Goal: Information Seeking & Learning: Learn about a topic

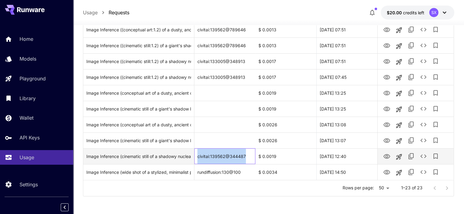
drag, startPoint x: 246, startPoint y: 155, endPoint x: 192, endPoint y: 155, distance: 54.9
click at [192, 155] on div "Image Inference (cinematic still of a shadowy nuclear missile in its immense un…" at bounding box center [268, 157] width 370 height 16
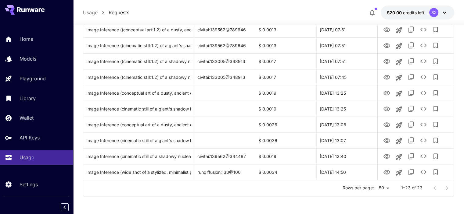
click at [244, 186] on div "Rows per page: 50 ** 1–23 of 23" at bounding box center [268, 189] width 370 height 16
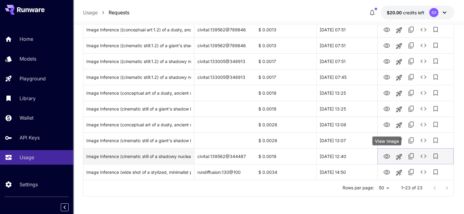
click at [388, 158] on icon "View Image" at bounding box center [386, 156] width 7 height 5
drag, startPoint x: 267, startPoint y: 156, endPoint x: 276, endPoint y: 156, distance: 9.8
click at [276, 156] on div "$ 0.0019" at bounding box center [285, 157] width 61 height 16
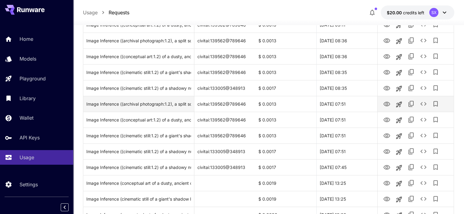
scroll to position [213, 0]
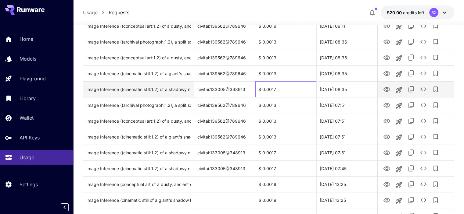
click at [310, 88] on div "$ 0.0017" at bounding box center [285, 89] width 61 height 16
click at [388, 89] on icon "View Image" at bounding box center [386, 89] width 7 height 5
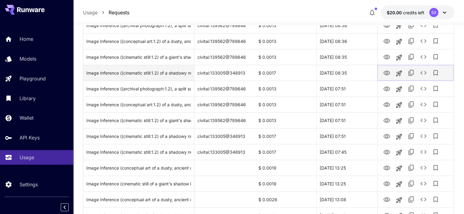
scroll to position [304, 0]
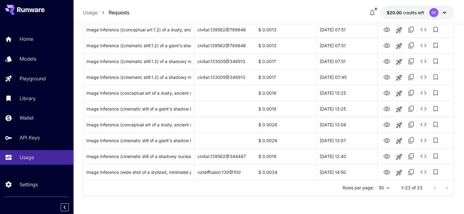
click at [310, 7] on div "Usage Requests $20.00 credits left SX" at bounding box center [268, 12] width 371 height 14
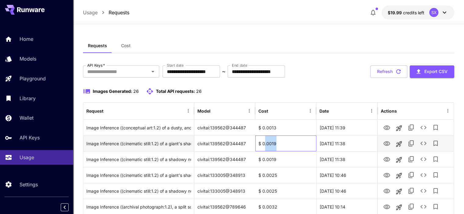
drag, startPoint x: 280, startPoint y: 143, endPoint x: 264, endPoint y: 143, distance: 16.5
click at [264, 143] on div "$ 0.0019" at bounding box center [285, 144] width 61 height 16
click at [284, 144] on div "$ 0.0019" at bounding box center [285, 144] width 61 height 16
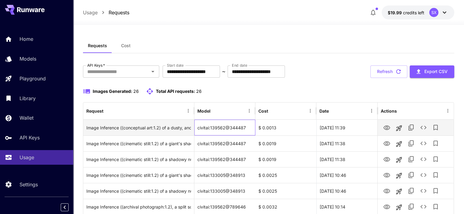
click at [242, 127] on div "civitai:139562@344487" at bounding box center [224, 128] width 61 height 16
drag, startPoint x: 247, startPoint y: 127, endPoint x: 196, endPoint y: 128, distance: 51.0
click at [196, 128] on div "civitai:139562@344487" at bounding box center [224, 128] width 61 height 16
click at [242, 131] on div "civitai:139562@344487" at bounding box center [224, 128] width 61 height 16
drag, startPoint x: 248, startPoint y: 125, endPoint x: 204, endPoint y: 126, distance: 43.3
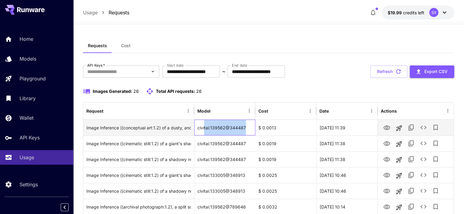
click at [204, 126] on div "civitai:139562@344487" at bounding box center [224, 128] width 61 height 16
click at [260, 133] on div "$ 0.0013" at bounding box center [285, 128] width 61 height 16
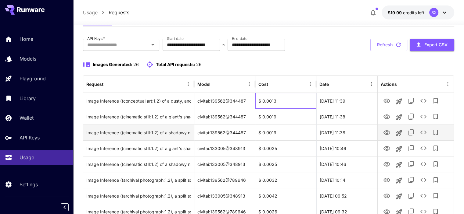
scroll to position [31, 0]
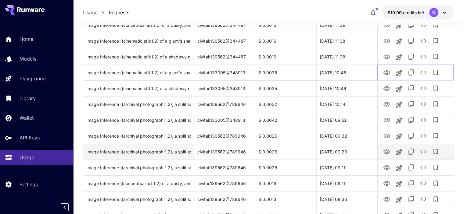
scroll to position [122, 0]
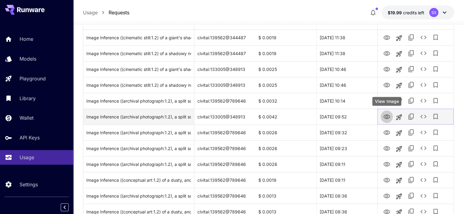
click at [389, 115] on icon "View Image" at bounding box center [386, 117] width 7 height 5
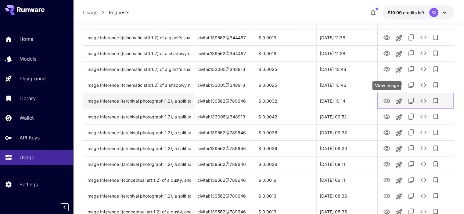
click at [387, 102] on icon "View Image" at bounding box center [386, 101] width 7 height 5
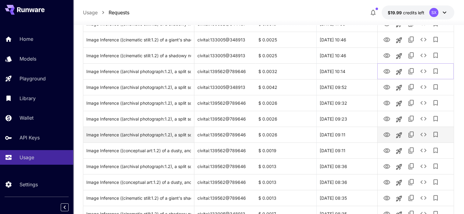
scroll to position [153, 0]
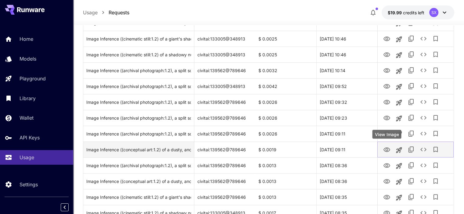
click at [389, 150] on icon "View Image" at bounding box center [386, 149] width 7 height 7
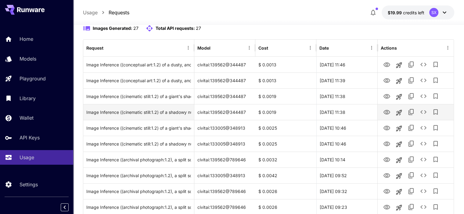
scroll to position [61, 0]
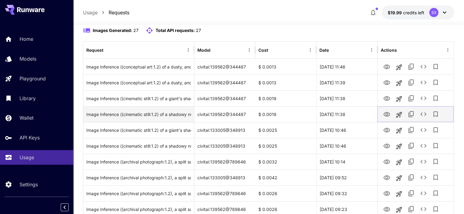
click at [384, 113] on icon "View Image" at bounding box center [386, 114] width 7 height 5
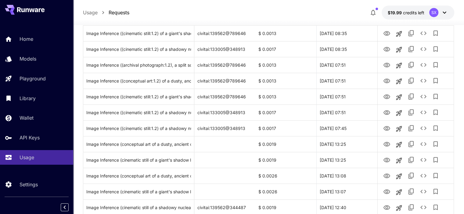
scroll to position [336, 0]
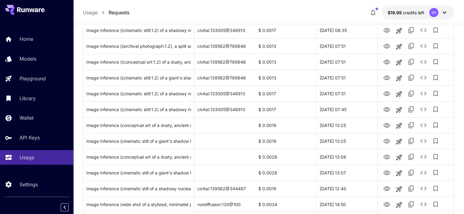
drag, startPoint x: 300, startPoint y: 11, endPoint x: 303, endPoint y: 16, distance: 6.0
click at [300, 11] on div "Usage Requests $19.99 credits left SX" at bounding box center [268, 12] width 371 height 14
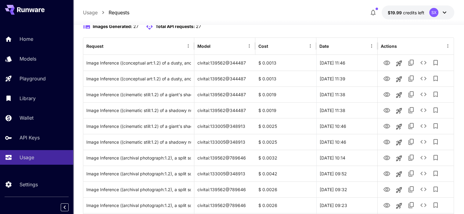
scroll to position [122, 0]
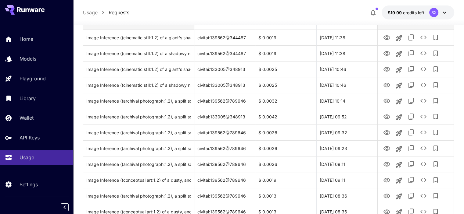
drag, startPoint x: 296, startPoint y: 24, endPoint x: 288, endPoint y: 28, distance: 9.4
click at [296, 24] on div at bounding box center [268, 21] width 391 height 7
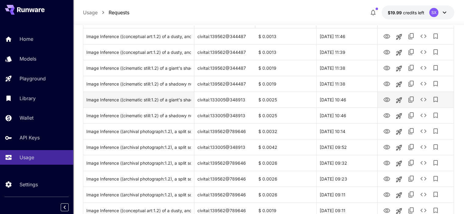
scroll to position [0, 0]
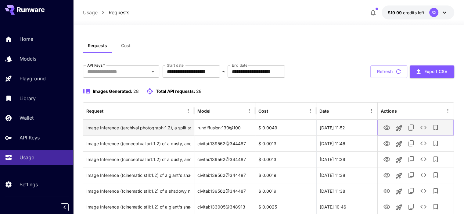
click at [385, 127] on icon "View Image" at bounding box center [386, 127] width 7 height 7
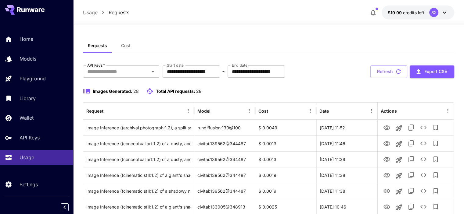
drag, startPoint x: 318, startPoint y: 3, endPoint x: 320, endPoint y: 18, distance: 15.1
click at [318, 3] on div "Usage Requests $19.99 credits left SX" at bounding box center [268, 12] width 391 height 25
click at [327, 50] on div "Requests Cost" at bounding box center [268, 45] width 371 height 15
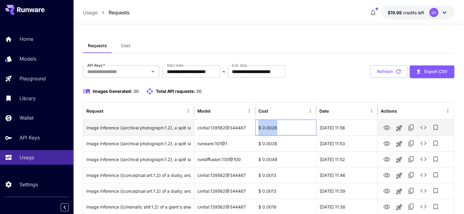
drag, startPoint x: 277, startPoint y: 127, endPoint x: 257, endPoint y: 126, distance: 20.1
click at [257, 126] on div "$ 0.0026" at bounding box center [285, 128] width 61 height 16
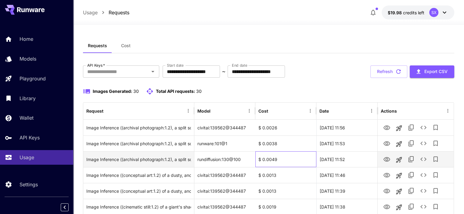
click at [281, 160] on div "$ 0.0049" at bounding box center [285, 160] width 61 height 16
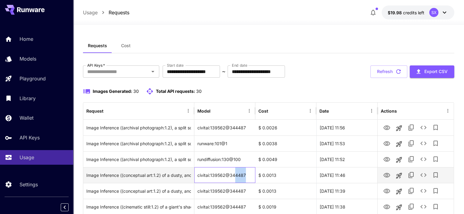
drag, startPoint x: 234, startPoint y: 176, endPoint x: 244, endPoint y: 176, distance: 10.4
click at [244, 176] on div "civitai:139562@344487" at bounding box center [224, 175] width 61 height 16
click at [384, 174] on icon "View Image" at bounding box center [386, 175] width 7 height 5
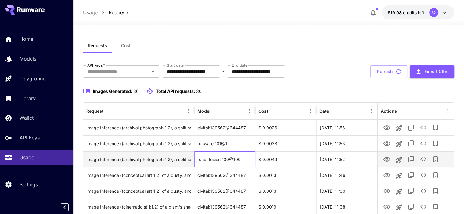
click at [250, 165] on div "rundiffusion:130@100" at bounding box center [224, 160] width 61 height 16
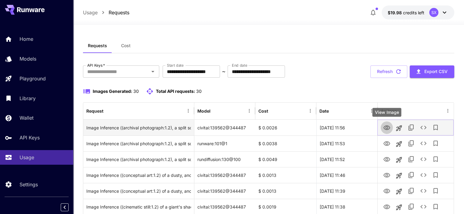
click at [384, 128] on icon "View Image" at bounding box center [386, 127] width 7 height 7
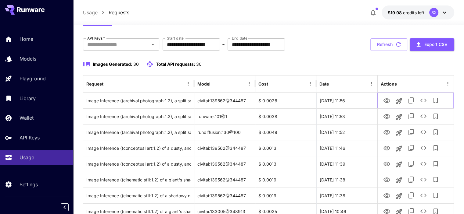
scroll to position [31, 0]
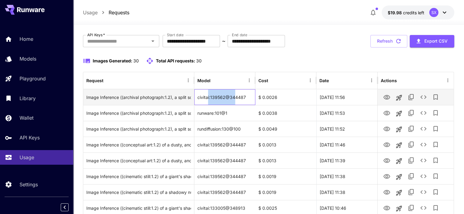
drag, startPoint x: 207, startPoint y: 96, endPoint x: 239, endPoint y: 97, distance: 32.0
click at [235, 97] on div "civitai:139562@344487" at bounding box center [224, 97] width 61 height 16
click at [249, 97] on div "civitai:139562@344487" at bounding box center [224, 97] width 61 height 16
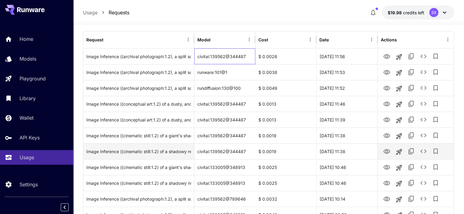
scroll to position [92, 0]
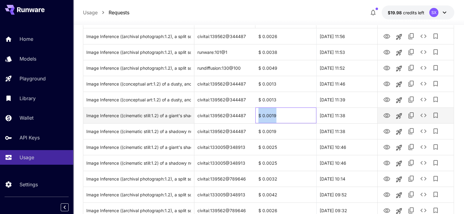
drag, startPoint x: 257, startPoint y: 115, endPoint x: 281, endPoint y: 115, distance: 24.1
click at [281, 115] on div "$ 0.0019" at bounding box center [285, 116] width 61 height 16
click at [286, 116] on div "$ 0.0019" at bounding box center [285, 116] width 61 height 16
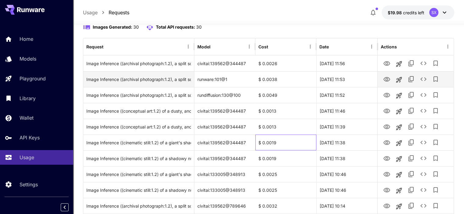
scroll to position [61, 0]
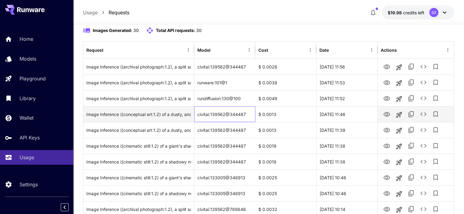
click at [244, 111] on div "civitai:139562@344487" at bounding box center [224, 114] width 61 height 16
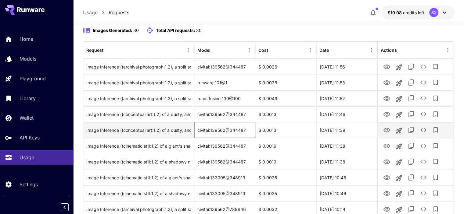
click at [243, 126] on div "civitai:139562@344487" at bounding box center [224, 130] width 61 height 16
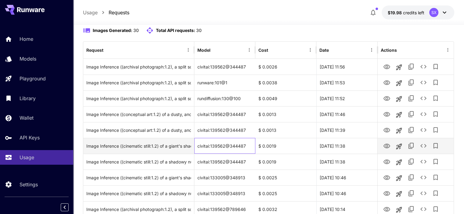
click at [248, 139] on div "civitai:139562@344487" at bounding box center [224, 146] width 61 height 16
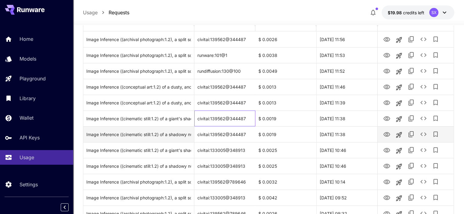
scroll to position [92, 0]
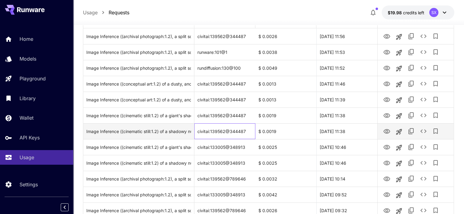
click at [244, 128] on div "civitai:139562@344487" at bounding box center [224, 132] width 61 height 16
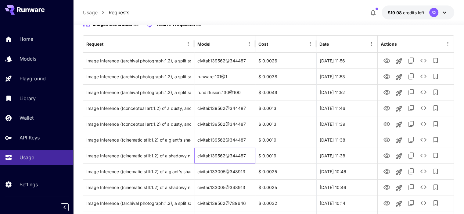
scroll to position [61, 0]
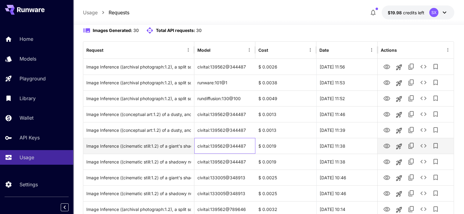
click at [251, 146] on div "civitai:139562@344487" at bounding box center [224, 146] width 61 height 16
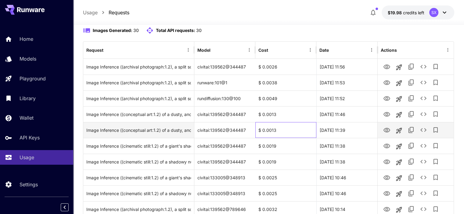
click at [272, 124] on div "$ 0.0013" at bounding box center [285, 130] width 61 height 16
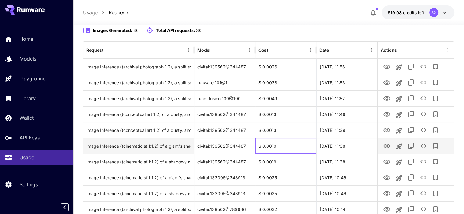
click at [268, 148] on div "$ 0.0019" at bounding box center [285, 146] width 61 height 16
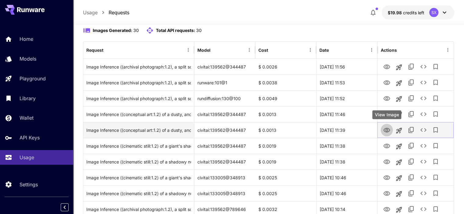
click at [387, 130] on icon "View Image" at bounding box center [386, 130] width 7 height 7
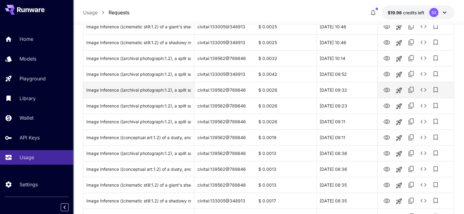
scroll to position [244, 0]
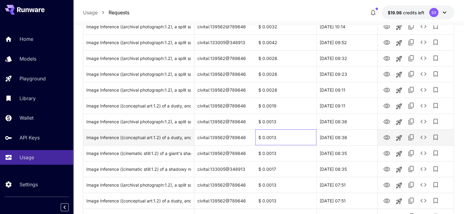
click at [275, 139] on div "$ 0.0013" at bounding box center [285, 138] width 61 height 16
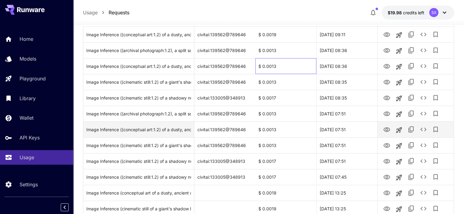
scroll to position [336, 0]
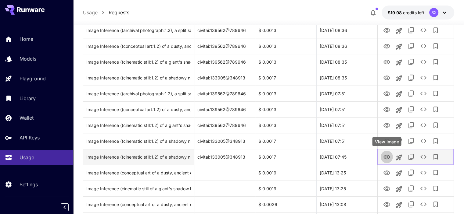
click at [387, 157] on icon "View Image" at bounding box center [386, 157] width 7 height 5
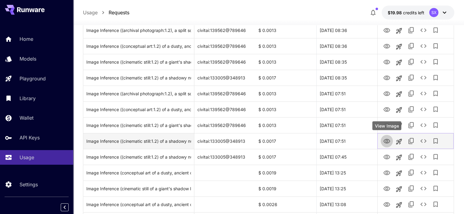
click at [389, 141] on icon "View Image" at bounding box center [386, 141] width 7 height 7
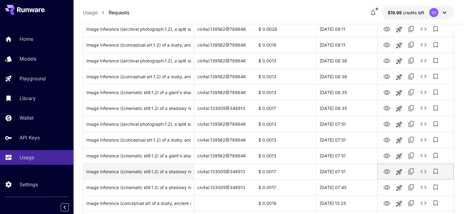
scroll to position [305, 0]
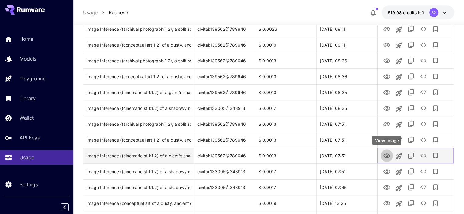
click at [388, 155] on icon "View Image" at bounding box center [386, 156] width 7 height 7
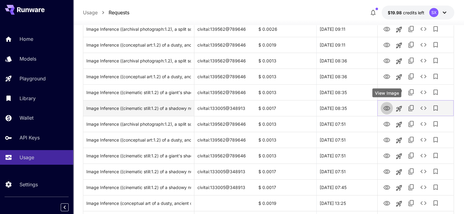
click at [386, 106] on icon "View Image" at bounding box center [386, 108] width 7 height 5
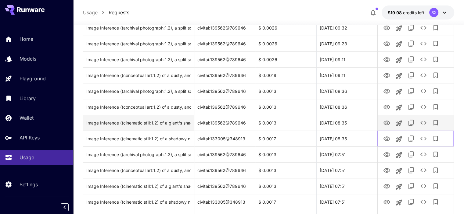
scroll to position [275, 0]
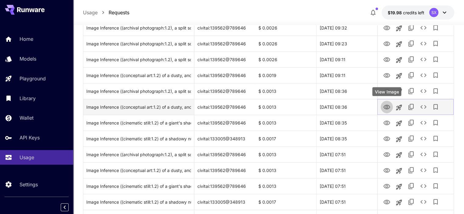
click at [387, 105] on icon "View Image" at bounding box center [386, 107] width 7 height 5
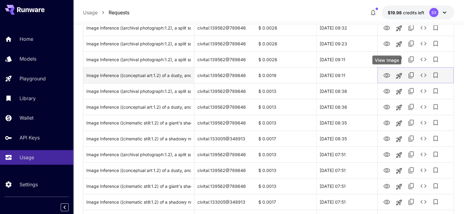
click at [388, 73] on icon "View Image" at bounding box center [386, 75] width 7 height 5
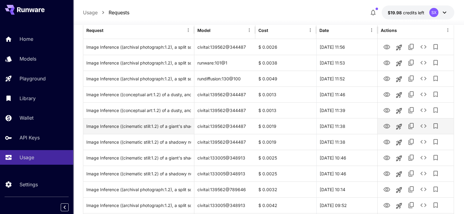
scroll to position [61, 0]
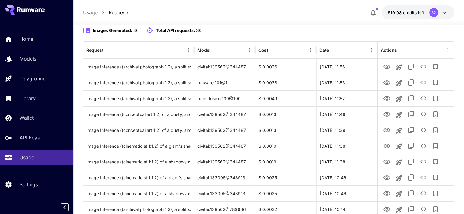
click at [376, 28] on div "Images Generated: 30 Total API requests: 30" at bounding box center [268, 30] width 371 height 7
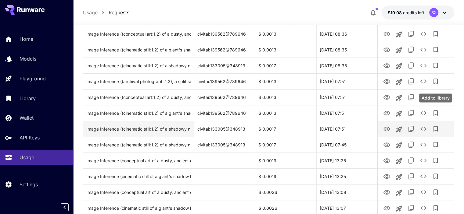
scroll to position [415, 0]
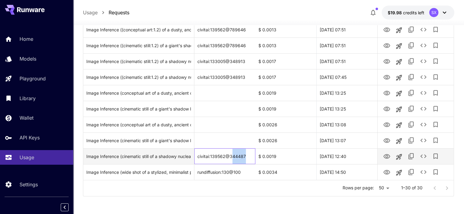
drag, startPoint x: 231, startPoint y: 156, endPoint x: 245, endPoint y: 157, distance: 14.7
click at [245, 157] on div "civitai:139562@344487" at bounding box center [224, 157] width 61 height 16
click at [251, 155] on div "civitai:139562@344487" at bounding box center [224, 157] width 61 height 16
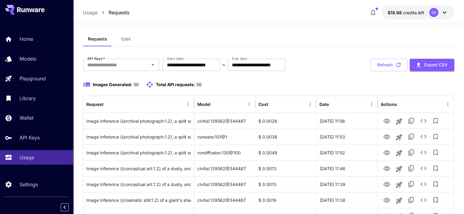
scroll to position [0, 0]
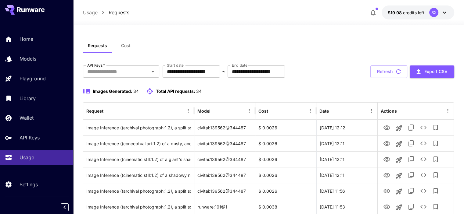
click at [180, 1] on div "Usage Requests $19.98 credits left SX" at bounding box center [268, 12] width 391 height 25
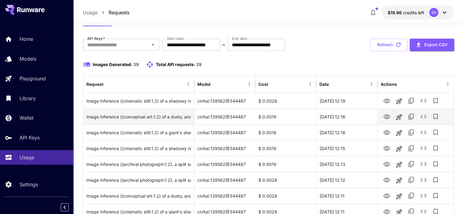
scroll to position [31, 0]
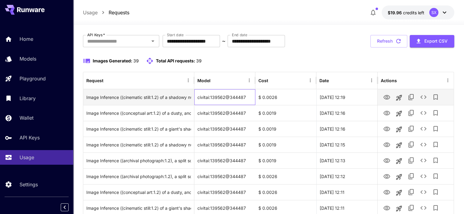
click at [232, 95] on div "civitai:139562@344487" at bounding box center [224, 97] width 61 height 16
click at [383, 95] on icon "View Image" at bounding box center [386, 97] width 7 height 7
click at [385, 97] on icon "View Image" at bounding box center [386, 97] width 7 height 5
click at [384, 97] on icon "View Image" at bounding box center [386, 97] width 7 height 7
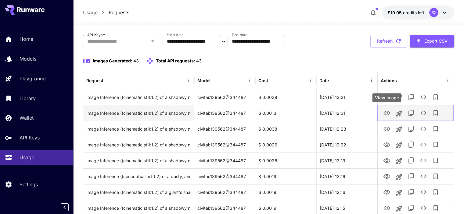
click at [383, 112] on icon "View Image" at bounding box center [386, 113] width 7 height 7
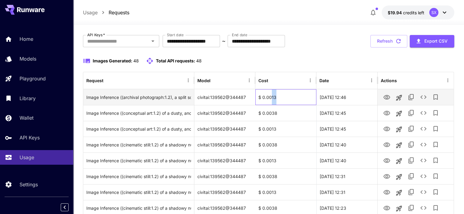
drag, startPoint x: 271, startPoint y: 97, endPoint x: 276, endPoint y: 97, distance: 4.3
click at [276, 97] on div "$ 0.0013" at bounding box center [285, 97] width 61 height 16
click at [291, 102] on div "$ 0.0013" at bounding box center [285, 97] width 61 height 16
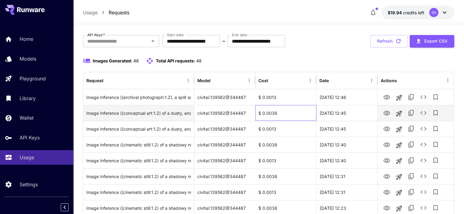
click at [277, 110] on div "$ 0.0038" at bounding box center [285, 113] width 61 height 16
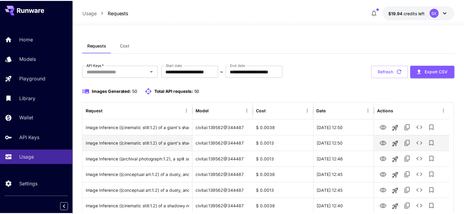
scroll to position [31, 0]
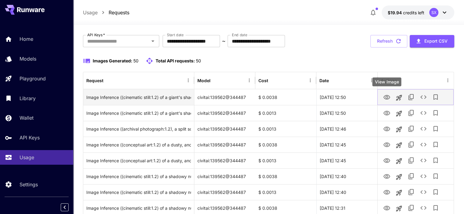
click at [390, 97] on icon "View Image" at bounding box center [386, 97] width 7 height 7
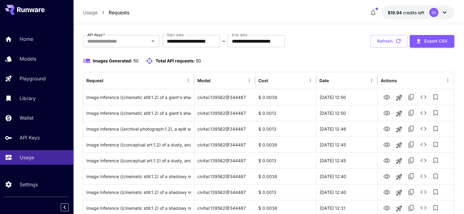
click at [351, 18] on div at bounding box center [268, 21] width 391 height 7
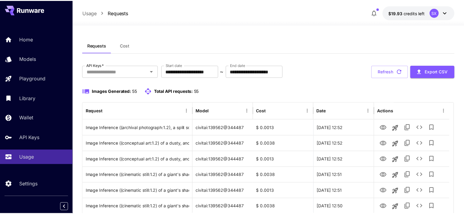
scroll to position [31, 0]
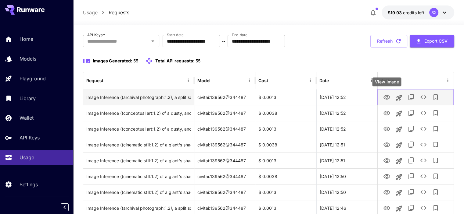
click at [385, 96] on icon "View Image" at bounding box center [386, 97] width 7 height 5
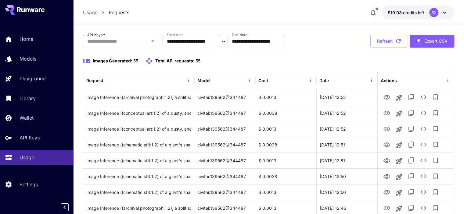
drag, startPoint x: 375, startPoint y: 62, endPoint x: 370, endPoint y: 65, distance: 6.3
click at [375, 62] on div "Images Generated: 55 Total API requests: 55" at bounding box center [268, 60] width 371 height 7
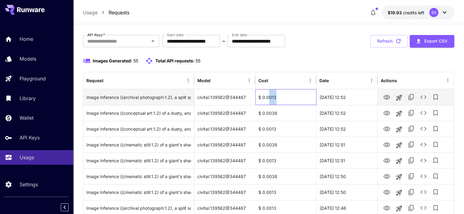
click at [282, 97] on div "$ 0.0013" at bounding box center [285, 97] width 61 height 16
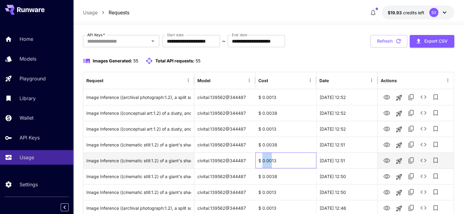
drag, startPoint x: 262, startPoint y: 162, endPoint x: 274, endPoint y: 163, distance: 12.0
click at [273, 163] on div "$ 0.0013" at bounding box center [285, 161] width 61 height 16
click at [281, 157] on div "$ 0.0013" at bounding box center [285, 161] width 61 height 16
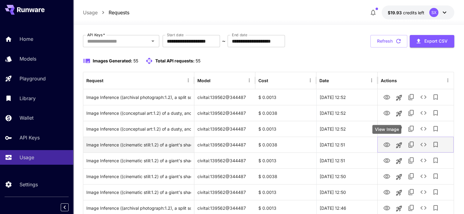
click at [389, 146] on icon "View Image" at bounding box center [386, 145] width 7 height 7
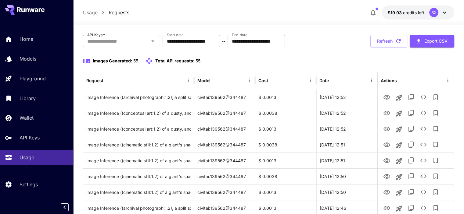
drag, startPoint x: 331, startPoint y: 8, endPoint x: 325, endPoint y: 11, distance: 6.3
click at [331, 8] on div "Usage Requests $19.93 credits left SX" at bounding box center [268, 12] width 371 height 14
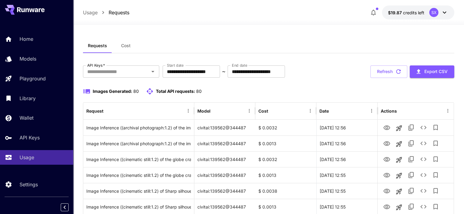
click at [208, 22] on div at bounding box center [268, 21] width 391 height 7
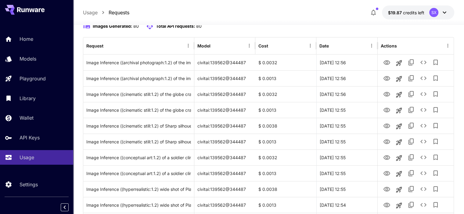
scroll to position [61, 0]
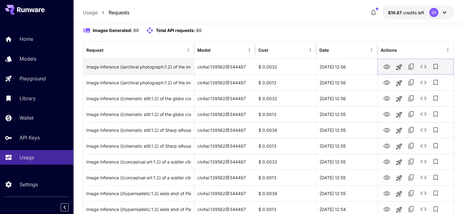
click at [386, 66] on icon "View Image" at bounding box center [386, 67] width 7 height 5
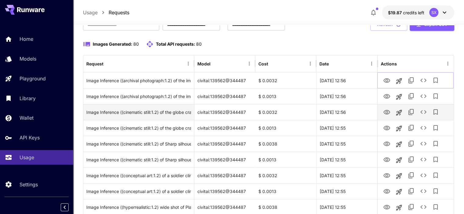
scroll to position [0, 0]
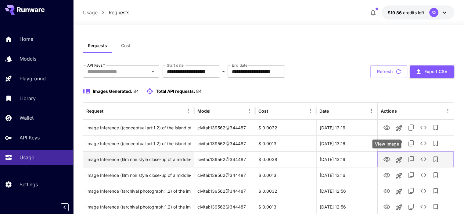
click at [384, 158] on icon "View Image" at bounding box center [386, 159] width 7 height 7
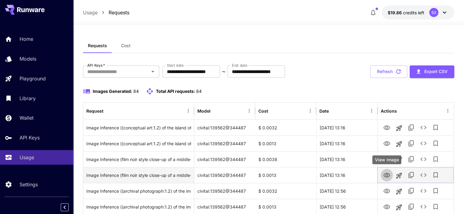
click at [388, 174] on icon "View Image" at bounding box center [386, 175] width 7 height 7
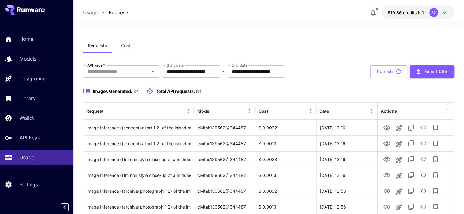
click at [319, 16] on div "Usage Requests $19.86 credits left SX" at bounding box center [268, 12] width 371 height 14
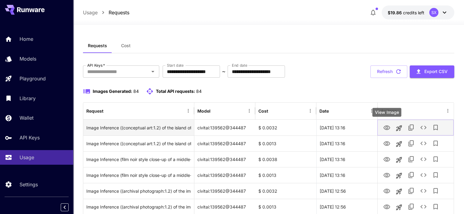
click at [387, 125] on icon "View Image" at bounding box center [386, 127] width 7 height 7
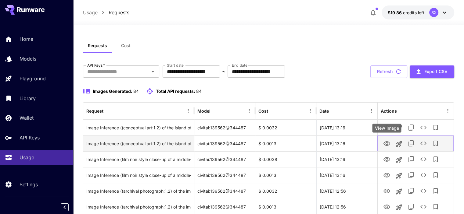
click at [389, 145] on icon "View Image" at bounding box center [386, 144] width 7 height 5
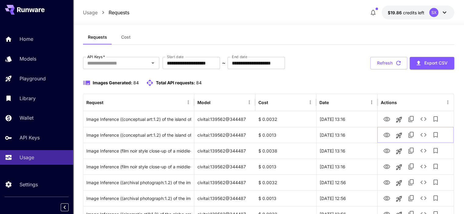
scroll to position [31, 0]
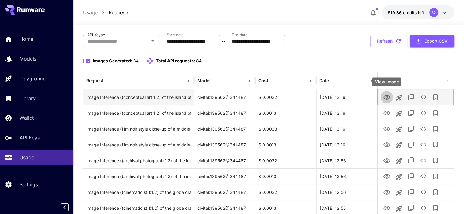
click at [389, 96] on icon "View Image" at bounding box center [386, 97] width 7 height 5
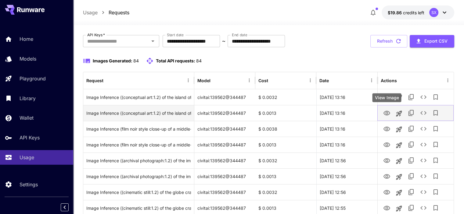
click at [384, 112] on icon "View Image" at bounding box center [386, 113] width 7 height 5
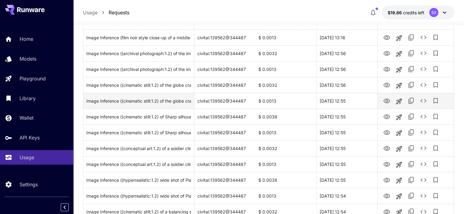
scroll to position [153, 0]
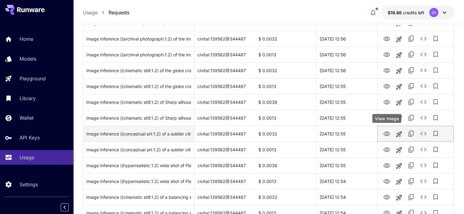
click at [387, 134] on icon "View Image" at bounding box center [386, 134] width 7 height 5
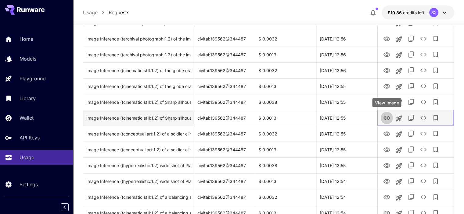
click at [388, 117] on icon "View Image" at bounding box center [386, 118] width 7 height 7
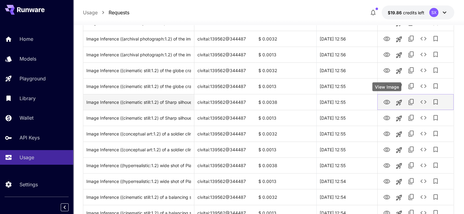
click at [386, 100] on icon "View Image" at bounding box center [386, 102] width 7 height 5
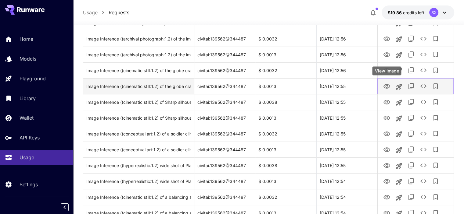
click at [389, 84] on icon "View Image" at bounding box center [386, 86] width 7 height 7
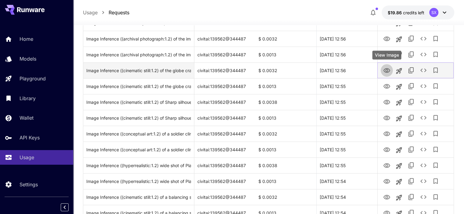
click at [388, 72] on icon "View Image" at bounding box center [386, 70] width 7 height 7
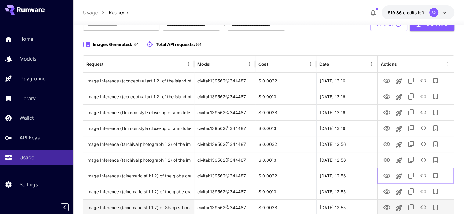
scroll to position [31, 0]
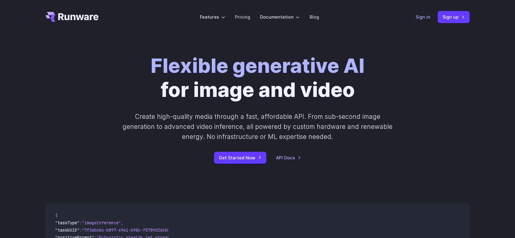
click at [417, 13] on link "Sign in" at bounding box center [423, 16] width 15 height 7
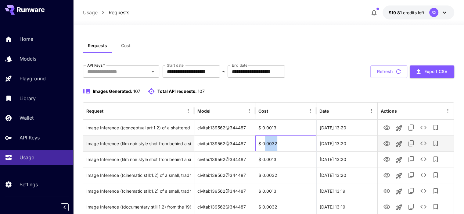
drag, startPoint x: 278, startPoint y: 143, endPoint x: 265, endPoint y: 143, distance: 13.1
click at [265, 143] on div "$ 0.0032" at bounding box center [285, 144] width 61 height 16
click at [282, 143] on div "$ 0.0032" at bounding box center [285, 144] width 61 height 16
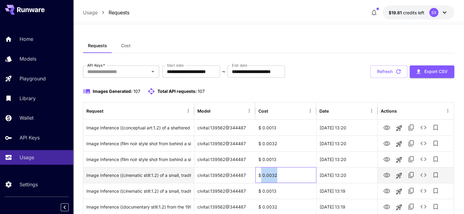
drag, startPoint x: 279, startPoint y: 174, endPoint x: 260, endPoint y: 175, distance: 18.6
click at [260, 175] on div "$ 0.0032" at bounding box center [285, 175] width 61 height 16
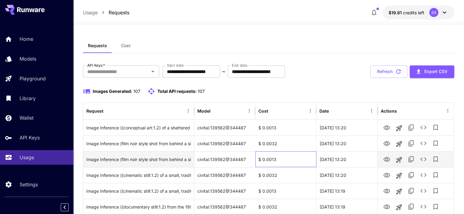
click at [279, 163] on div "$ 0.0013" at bounding box center [285, 160] width 61 height 16
drag, startPoint x: 281, startPoint y: 158, endPoint x: 257, endPoint y: 159, distance: 23.5
click at [257, 159] on div "$ 0.0013" at bounding box center [285, 160] width 61 height 16
click at [286, 161] on div "$ 0.0013" at bounding box center [285, 160] width 61 height 16
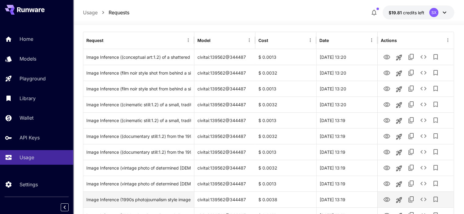
scroll to position [92, 0]
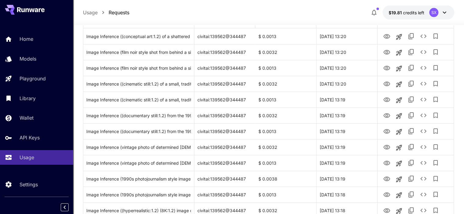
click at [184, 14] on div "Usage Requests $19.81 credits left SX" at bounding box center [268, 12] width 371 height 14
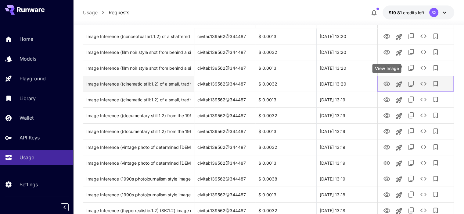
click at [390, 83] on icon "View Image" at bounding box center [386, 84] width 7 height 7
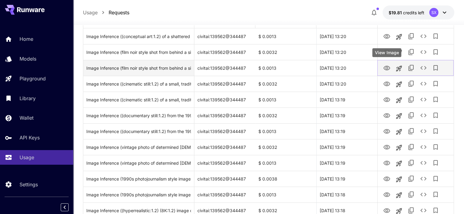
click at [385, 66] on icon "View Image" at bounding box center [386, 68] width 7 height 7
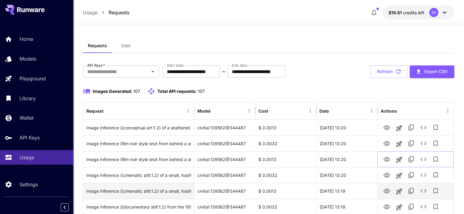
scroll to position [0, 0]
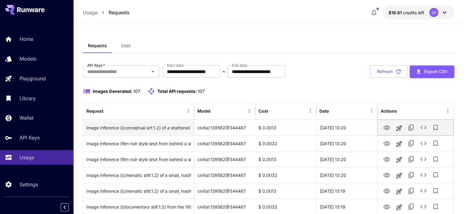
click at [384, 129] on icon "View Image" at bounding box center [386, 128] width 7 height 5
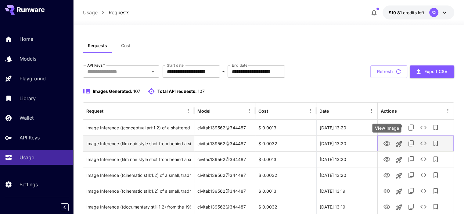
click at [389, 146] on icon "View Image" at bounding box center [386, 143] width 7 height 7
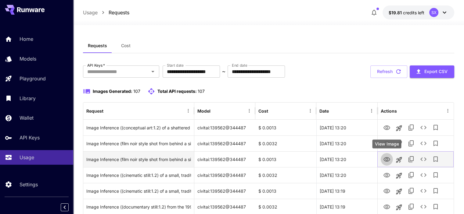
click at [384, 160] on icon "View Image" at bounding box center [386, 159] width 7 height 7
click at [389, 156] on icon "View Image" at bounding box center [386, 159] width 7 height 7
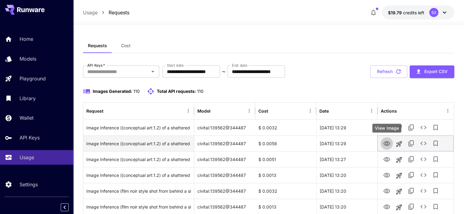
click at [386, 144] on icon "View Image" at bounding box center [386, 144] width 7 height 5
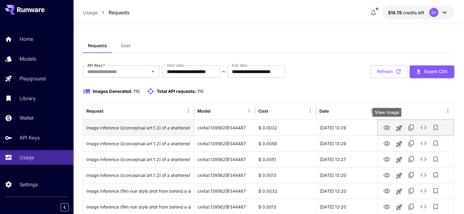
click at [387, 129] on icon "View Image" at bounding box center [386, 128] width 7 height 5
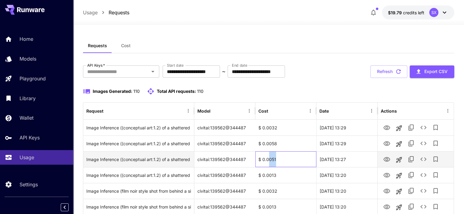
drag, startPoint x: 280, startPoint y: 158, endPoint x: 268, endPoint y: 158, distance: 11.6
click at [268, 158] on div "$ 0.0051" at bounding box center [285, 160] width 61 height 16
click at [286, 163] on div "$ 0.0051" at bounding box center [285, 160] width 61 height 16
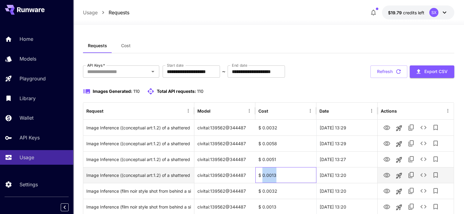
drag, startPoint x: 269, startPoint y: 174, endPoint x: 262, endPoint y: 175, distance: 7.3
click at [262, 175] on div "$ 0.0013" at bounding box center [285, 175] width 61 height 16
click at [291, 180] on div "$ 0.0013" at bounding box center [285, 175] width 61 height 16
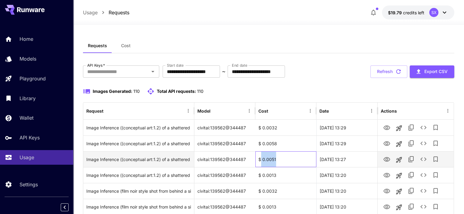
drag, startPoint x: 277, startPoint y: 161, endPoint x: 260, endPoint y: 160, distance: 17.4
click at [260, 160] on div "$ 0.0051" at bounding box center [285, 160] width 61 height 16
click at [282, 160] on div "$ 0.0051" at bounding box center [285, 160] width 61 height 16
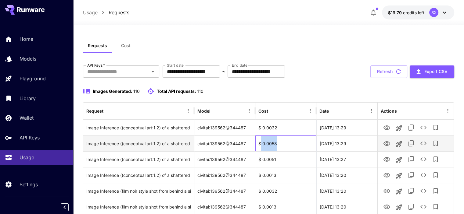
drag, startPoint x: 281, startPoint y: 144, endPoint x: 260, endPoint y: 143, distance: 20.1
click at [260, 143] on div "$ 0.0058" at bounding box center [285, 144] width 61 height 16
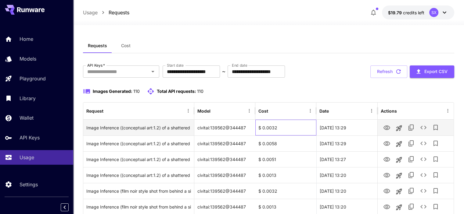
click at [280, 129] on div "$ 0.0032" at bounding box center [285, 128] width 61 height 16
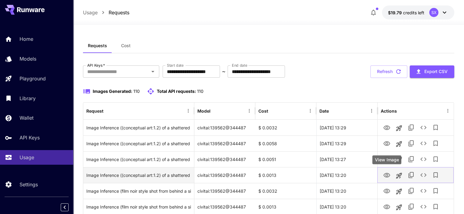
click at [387, 173] on icon "View Image" at bounding box center [386, 175] width 7 height 5
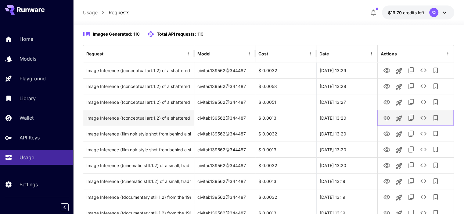
scroll to position [61, 0]
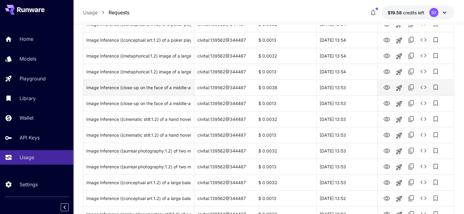
scroll to position [122, 0]
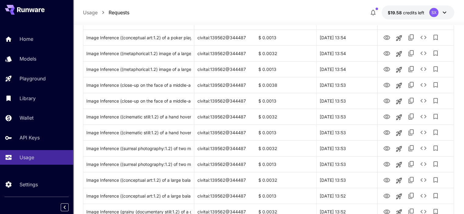
click at [278, 9] on div "Usage Requests $19.58 credits left SX" at bounding box center [268, 12] width 371 height 14
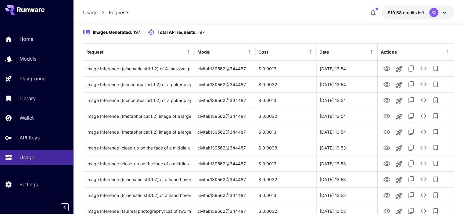
scroll to position [61, 0]
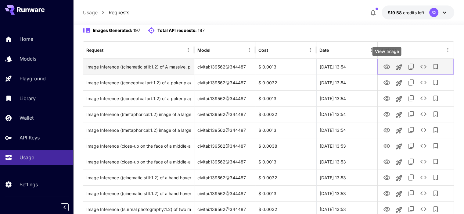
click at [389, 67] on icon "View Image" at bounding box center [386, 66] width 7 height 7
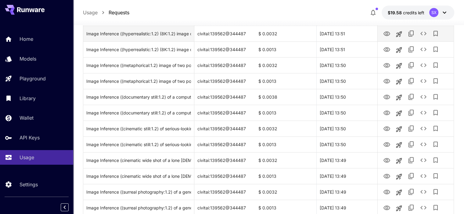
scroll to position [397, 0]
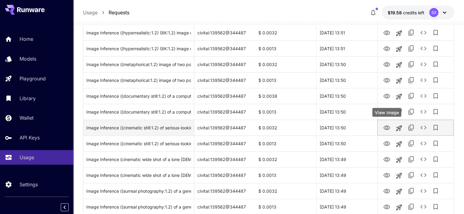
click at [386, 129] on icon "View Image" at bounding box center [386, 127] width 7 height 7
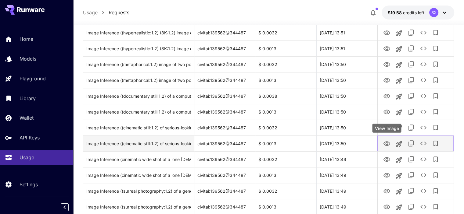
click at [386, 143] on icon "View Image" at bounding box center [386, 143] width 7 height 7
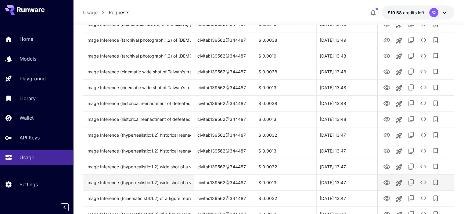
scroll to position [671, 0]
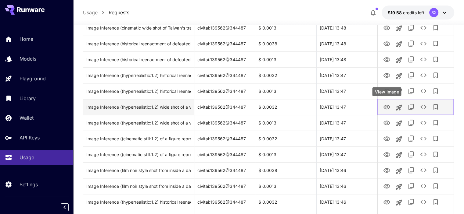
click at [385, 107] on icon "View Image" at bounding box center [386, 107] width 7 height 5
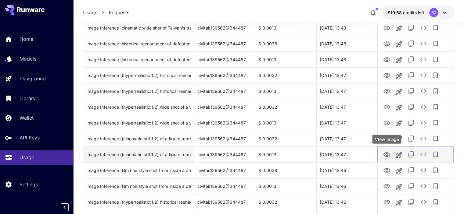
click at [388, 153] on icon "View Image" at bounding box center [386, 155] width 7 height 5
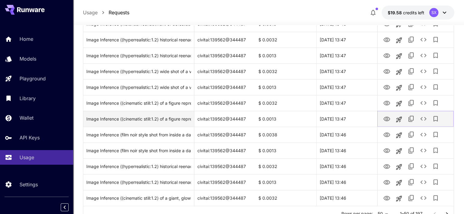
scroll to position [732, 0]
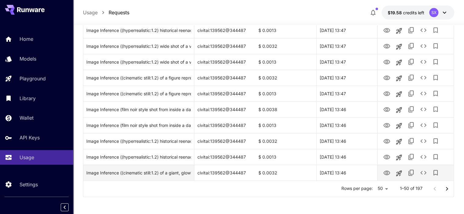
drag, startPoint x: 445, startPoint y: 189, endPoint x: 436, endPoint y: 179, distance: 14.0
click at [445, 189] on icon "Go to next page" at bounding box center [446, 188] width 7 height 7
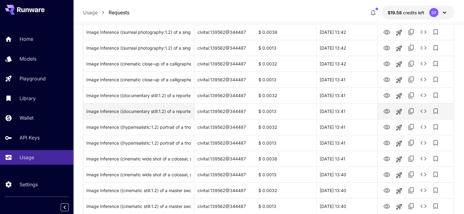
scroll to position [458, 0]
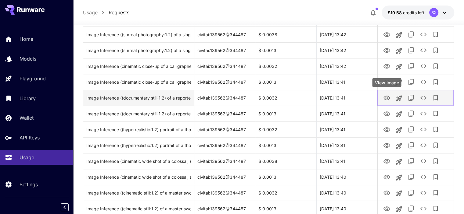
click at [386, 98] on icon "View Image" at bounding box center [386, 98] width 7 height 5
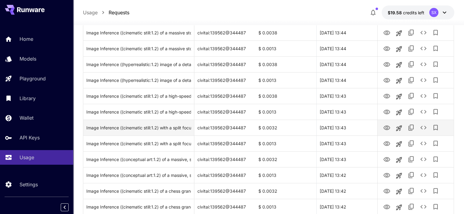
scroll to position [245, 0]
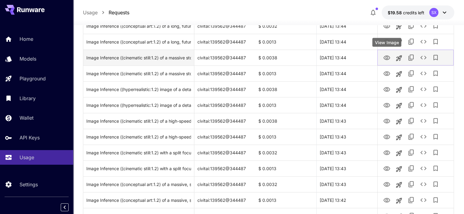
click at [385, 55] on icon "View Image" at bounding box center [386, 57] width 7 height 7
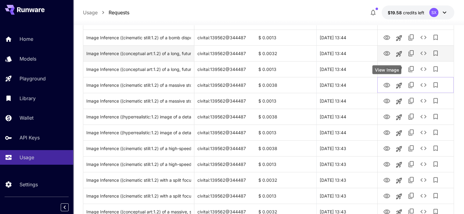
scroll to position [214, 0]
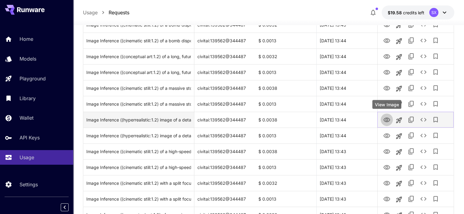
click at [384, 120] on icon "View Image" at bounding box center [386, 120] width 7 height 5
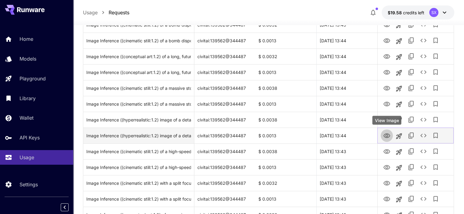
click at [388, 133] on icon "View Image" at bounding box center [386, 135] width 7 height 7
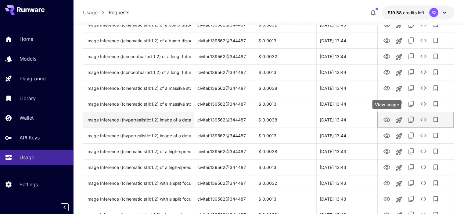
click at [389, 119] on icon "View Image" at bounding box center [386, 120] width 7 height 7
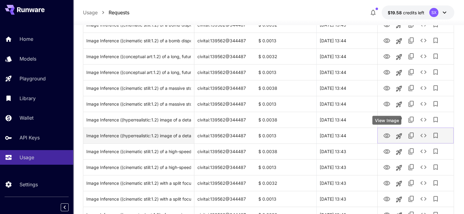
click at [383, 133] on icon "View Image" at bounding box center [386, 135] width 7 height 7
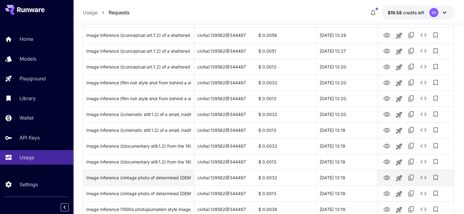
scroll to position [733, 0]
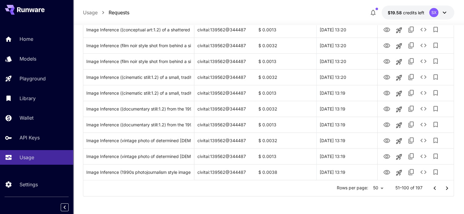
click at [434, 191] on icon "Go to previous page" at bounding box center [434, 188] width 7 height 7
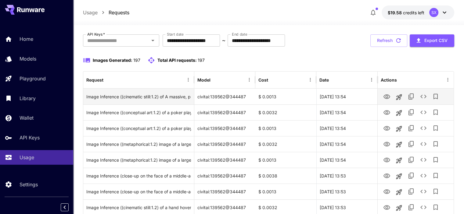
scroll to position [0, 0]
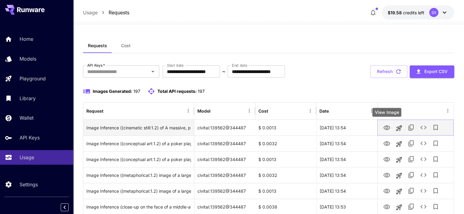
click at [387, 127] on icon "View Image" at bounding box center [386, 127] width 7 height 7
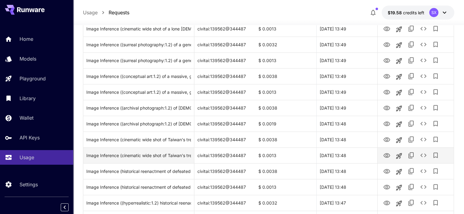
scroll to position [549, 0]
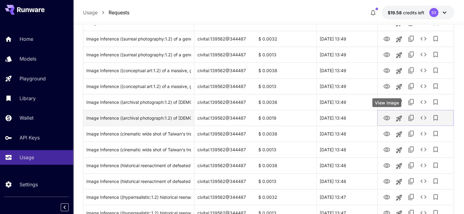
click at [383, 117] on button "View Image" at bounding box center [387, 118] width 12 height 13
click at [384, 118] on icon "View Image" at bounding box center [386, 118] width 7 height 5
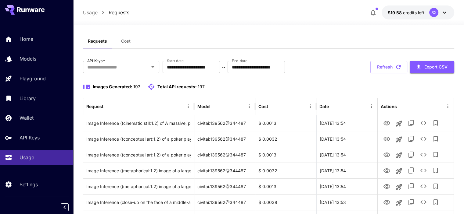
scroll to position [0, 0]
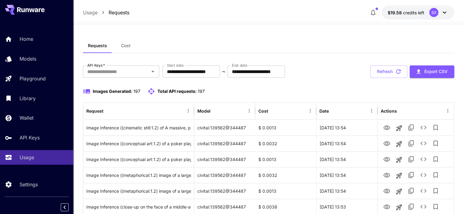
drag, startPoint x: 337, startPoint y: 7, endPoint x: 346, endPoint y: 2, distance: 10.8
click at [337, 7] on div "Usage Requests $19.58 credits left SX" at bounding box center [268, 12] width 371 height 14
